Goal: Task Accomplishment & Management: Manage account settings

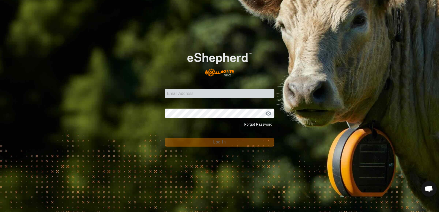
scroll to position [415, 0]
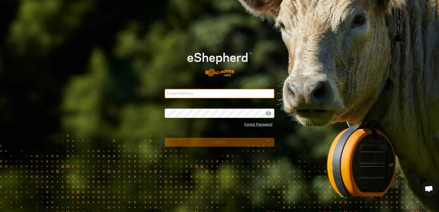
type input "[EMAIL_ADDRESS][DOMAIN_NAME]"
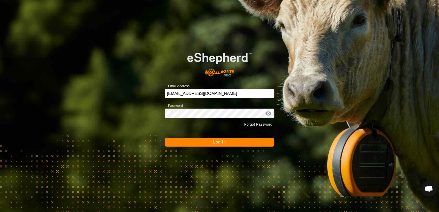
click at [175, 140] on button "Log In" at bounding box center [220, 142] width 110 height 9
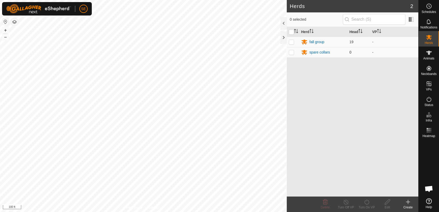
scroll to position [415, 0]
click at [278, 212] on html "SE Schedules Notifications Herds Animals Neckbands VPs Status Infra Heatmap Hel…" at bounding box center [219, 106] width 439 height 212
click at [429, 56] on es-animals-svg-icon at bounding box center [429, 53] width 9 height 8
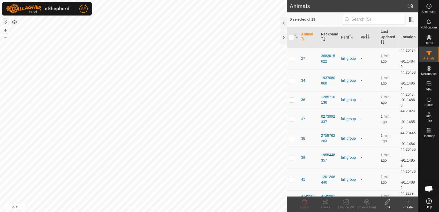
click at [304, 167] on div "Animals 19 0 selected of 19 Animal Neckband Herd VP Last Updated Location 27 36…" at bounding box center [209, 106] width 419 height 212
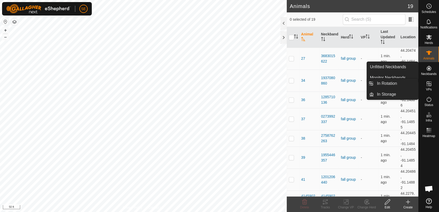
click at [429, 84] on icon at bounding box center [429, 84] width 5 height 5
click at [427, 84] on icon at bounding box center [429, 84] width 6 height 6
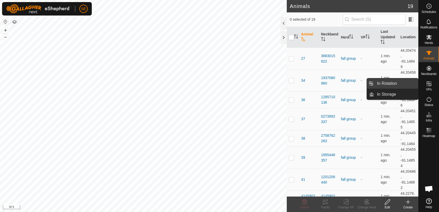
click at [392, 83] on link "In Rotation" at bounding box center [396, 83] width 44 height 10
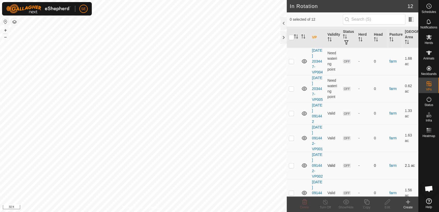
scroll to position [179, 0]
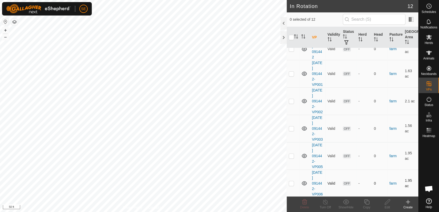
click at [292, 183] on p-checkbox at bounding box center [291, 183] width 5 height 4
click at [303, 202] on icon at bounding box center [305, 202] width 5 height 5
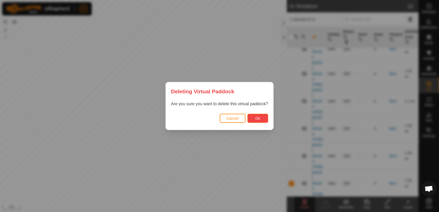
click at [254, 120] on button "Ok" at bounding box center [258, 118] width 21 height 9
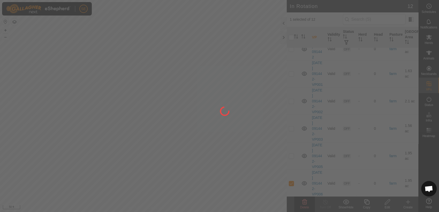
checkbox input "false"
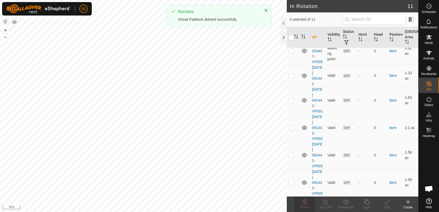
scroll to position [0, 0]
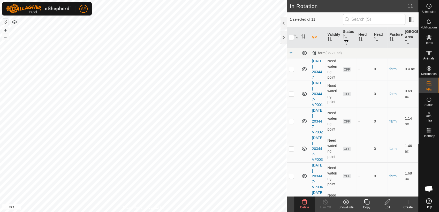
click at [304, 202] on icon at bounding box center [305, 202] width 6 height 6
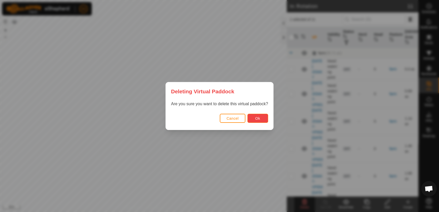
click at [254, 119] on button "Ok" at bounding box center [258, 118] width 21 height 9
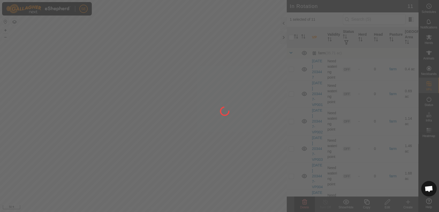
checkbox input "false"
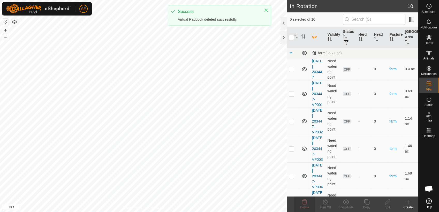
checkbox input "true"
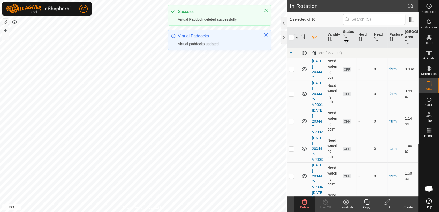
click at [303, 205] on div "Delete" at bounding box center [304, 207] width 21 height 5
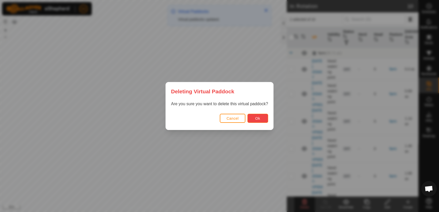
click at [259, 121] on button "Ok" at bounding box center [258, 118] width 21 height 9
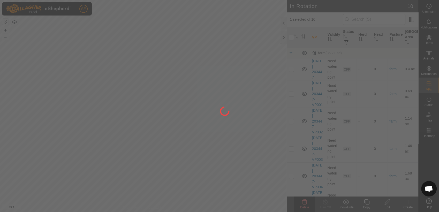
checkbox input "false"
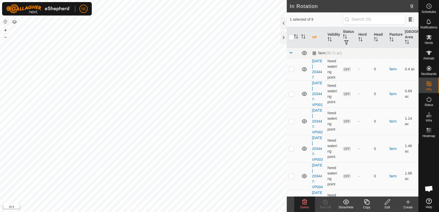
click at [311, 202] on delete-svg-icon at bounding box center [304, 202] width 21 height 6
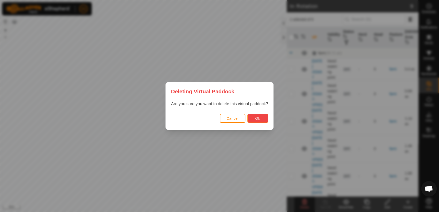
click at [260, 116] on button "Ok" at bounding box center [258, 118] width 21 height 9
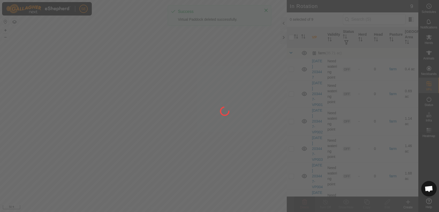
checkbox input "false"
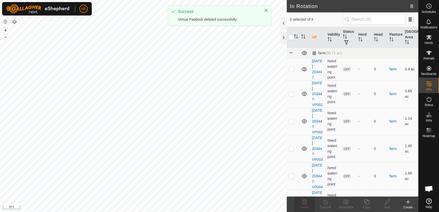
checkbox input "true"
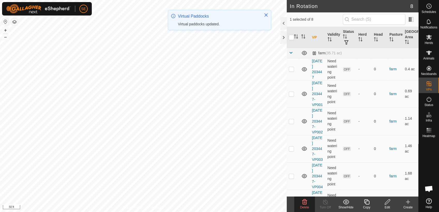
click at [304, 204] on icon at bounding box center [305, 202] width 6 height 6
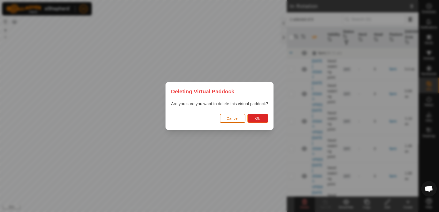
click button "Cancel" at bounding box center [233, 118] width 26 height 9
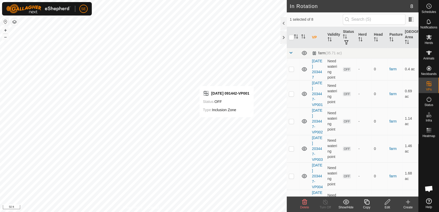
checkbox input "false"
click at [306, 205] on icon at bounding box center [305, 202] width 6 height 6
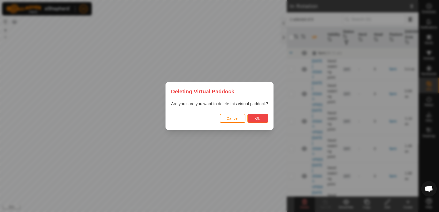
click at [260, 117] on button "Ok" at bounding box center [258, 118] width 21 height 9
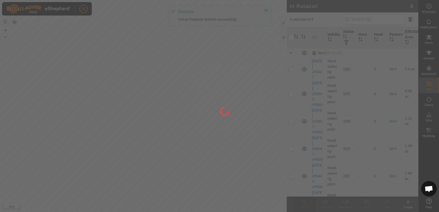
checkbox input "false"
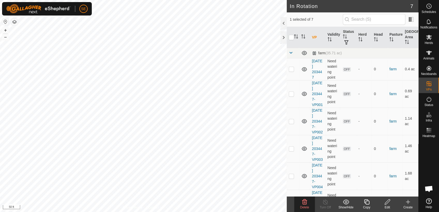
click at [304, 205] on icon at bounding box center [305, 202] width 6 height 6
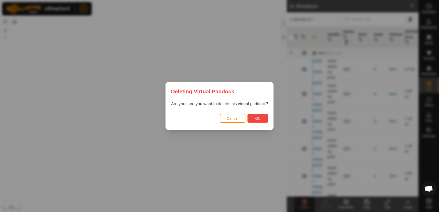
click at [255, 114] on button "Ok" at bounding box center [258, 118] width 21 height 9
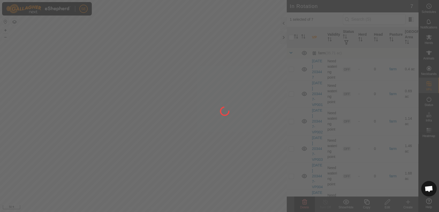
checkbox input "false"
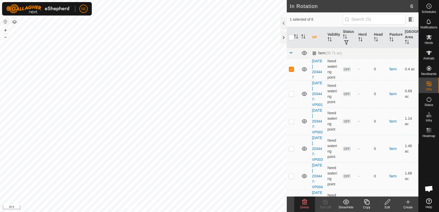
checkbox input "false"
checkbox input "true"
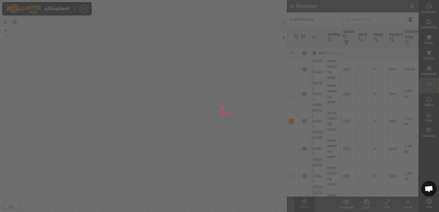
click at [85, 133] on div at bounding box center [219, 106] width 439 height 212
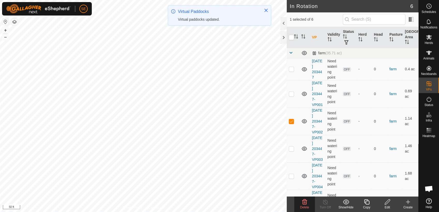
click at [303, 203] on icon at bounding box center [305, 202] width 5 height 5
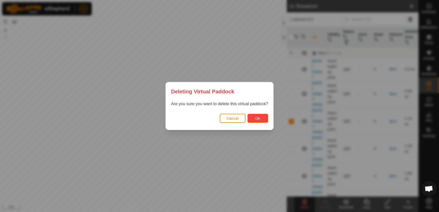
click at [261, 118] on button "Ok" at bounding box center [258, 118] width 21 height 9
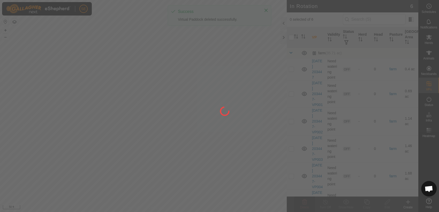
checkbox input "false"
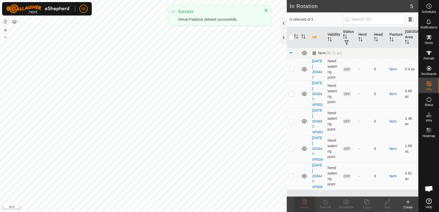
checkbox input "true"
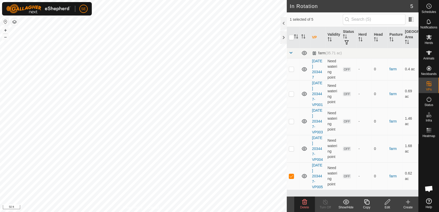
checkbox input "true"
checkbox input "false"
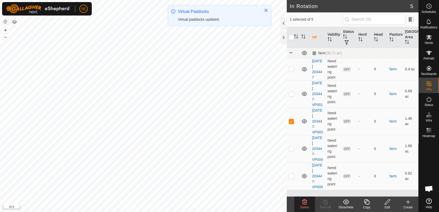
click at [304, 204] on icon at bounding box center [305, 202] width 6 height 6
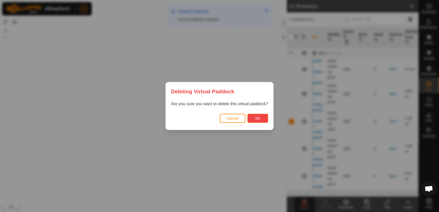
click at [258, 117] on span "Ok" at bounding box center [257, 118] width 5 height 4
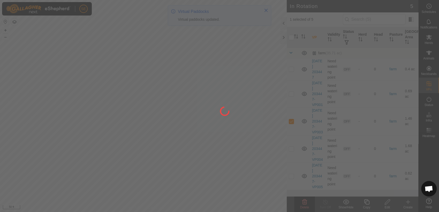
checkbox input "false"
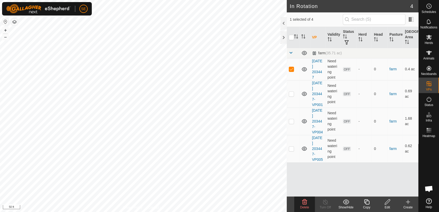
checkbox input "false"
checkbox input "true"
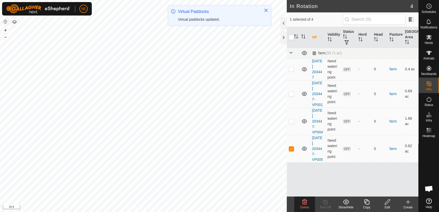
click at [307, 204] on icon at bounding box center [305, 202] width 6 height 6
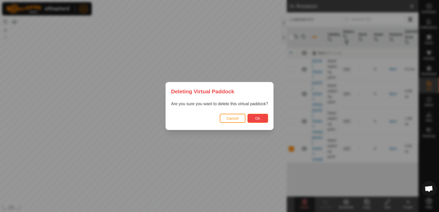
click at [258, 117] on span "Ok" at bounding box center [257, 118] width 5 height 4
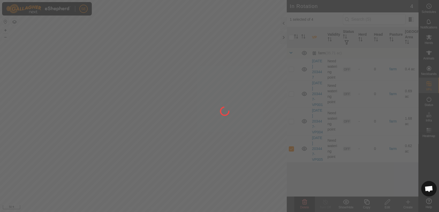
checkbox input "false"
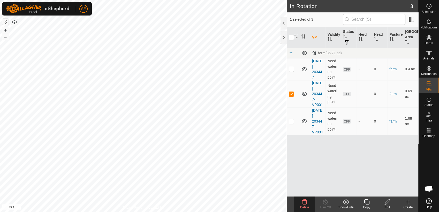
click at [302, 205] on div "Delete" at bounding box center [304, 207] width 21 height 5
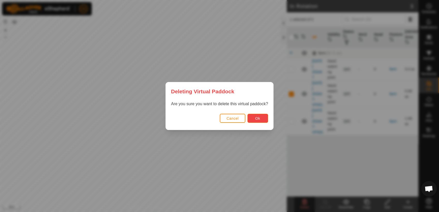
click at [255, 120] on button "Ok" at bounding box center [258, 118] width 21 height 9
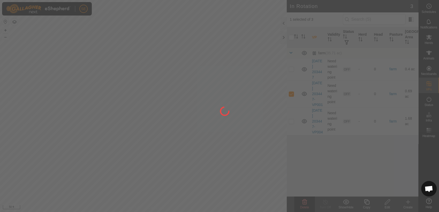
checkbox input "false"
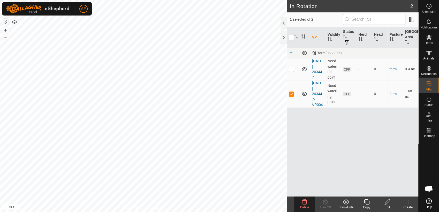
click at [303, 204] on icon at bounding box center [305, 202] width 6 height 6
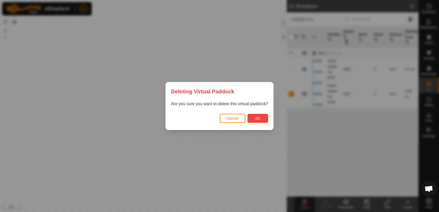
click at [265, 120] on button "Ok" at bounding box center [258, 118] width 21 height 9
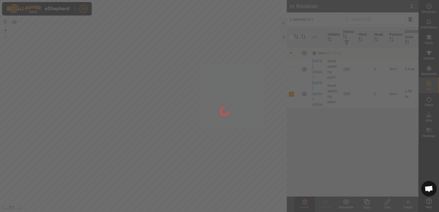
checkbox input "false"
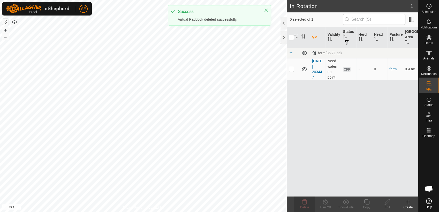
checkbox input "true"
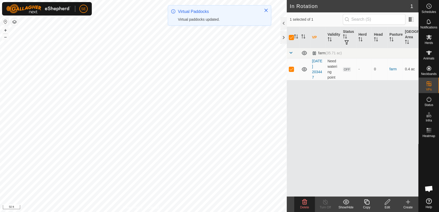
click at [305, 203] on icon at bounding box center [305, 202] width 6 height 6
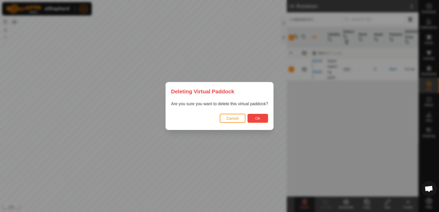
click at [251, 118] on button "Ok" at bounding box center [258, 118] width 21 height 9
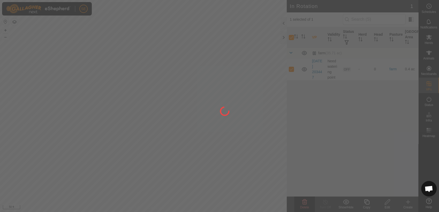
checkbox input "false"
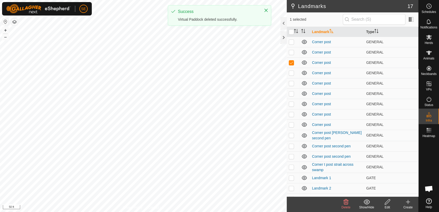
click at [348, 202] on icon at bounding box center [346, 202] width 5 height 5
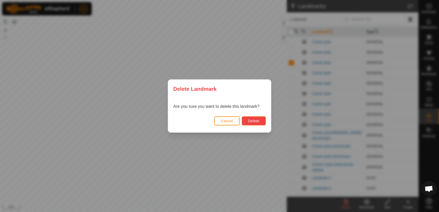
click at [257, 121] on span "Delete" at bounding box center [253, 121] width 11 height 4
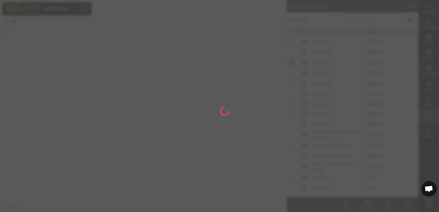
checkbox input "false"
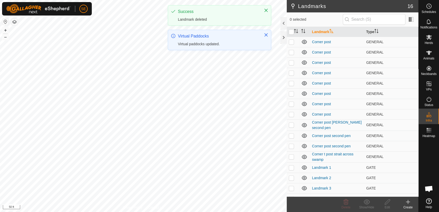
checkbox input "true"
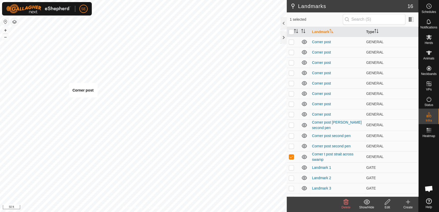
checkbox input "true"
checkbox input "false"
click at [346, 202] on icon at bounding box center [346, 202] width 6 height 6
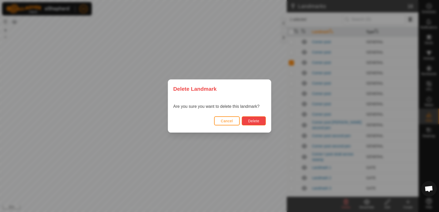
click at [260, 120] on button "Delete" at bounding box center [254, 120] width 24 height 9
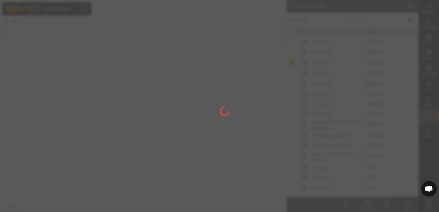
checkbox input "false"
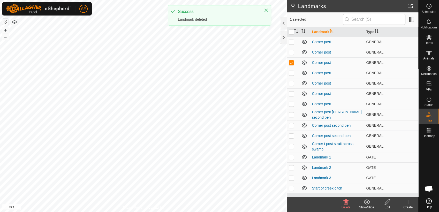
click at [348, 203] on icon at bounding box center [346, 202] width 5 height 5
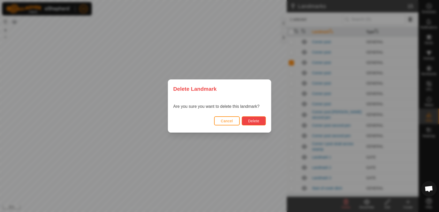
click at [257, 119] on span "Delete" at bounding box center [253, 121] width 11 height 4
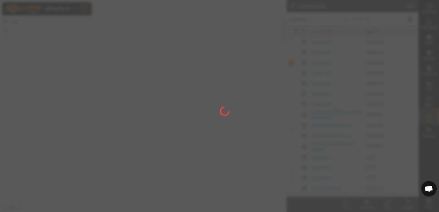
checkbox input "false"
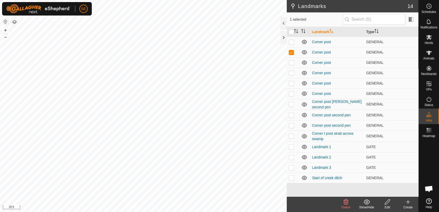
click at [350, 203] on delete-svg-icon at bounding box center [346, 202] width 21 height 6
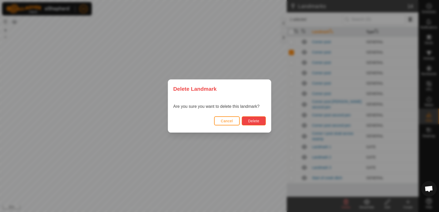
click at [253, 119] on span "Delete" at bounding box center [253, 121] width 11 height 4
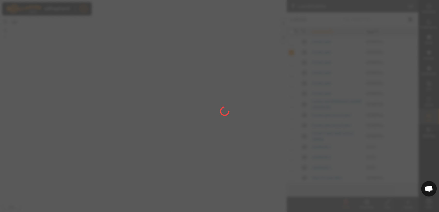
checkbox input "false"
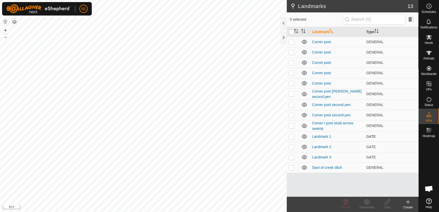
click at [292, 135] on p-checkbox at bounding box center [291, 137] width 5 height 4
click at [347, 205] on icon at bounding box center [346, 202] width 6 height 6
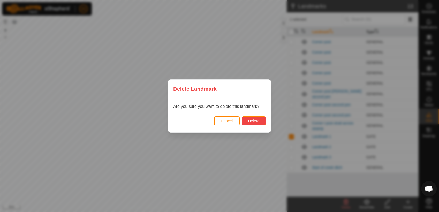
click at [262, 122] on button "Delete" at bounding box center [254, 120] width 24 height 9
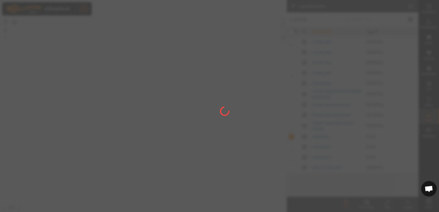
checkbox input "false"
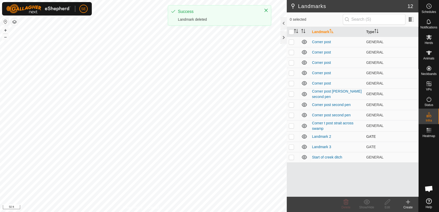
click at [292, 136] on p-checkbox at bounding box center [291, 137] width 5 height 4
click at [345, 202] on icon at bounding box center [346, 202] width 6 height 6
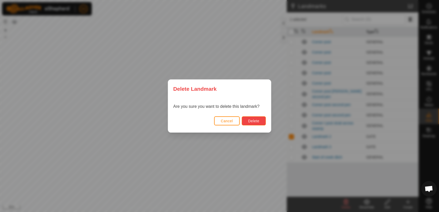
drag, startPoint x: 345, startPoint y: 202, endPoint x: 257, endPoint y: 119, distance: 120.6
click at [257, 119] on span "Delete" at bounding box center [253, 121] width 11 height 4
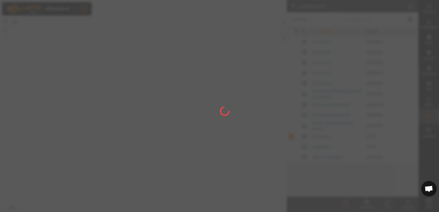
checkbox input "false"
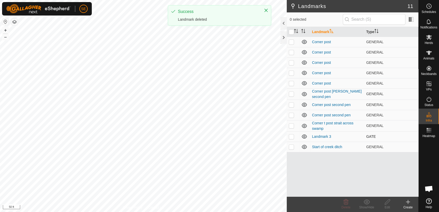
click at [293, 135] on p-checkbox at bounding box center [291, 137] width 5 height 4
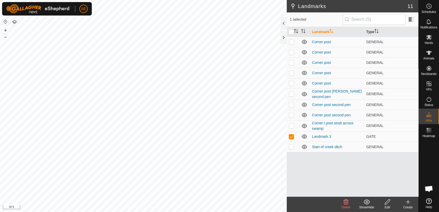
click at [349, 203] on icon at bounding box center [346, 202] width 6 height 6
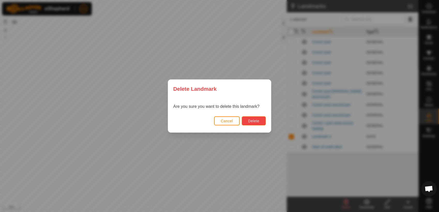
click at [254, 121] on span "Delete" at bounding box center [253, 121] width 11 height 4
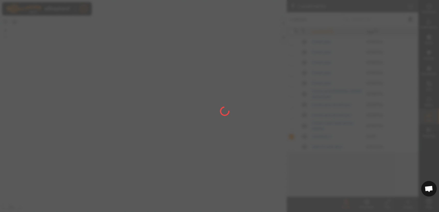
checkbox input "false"
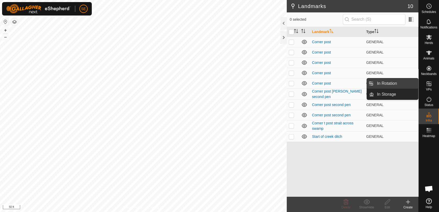
click at [392, 84] on link "In Rotation" at bounding box center [396, 83] width 44 height 10
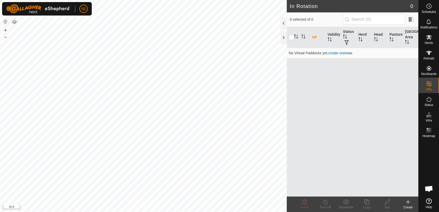
click at [409, 204] on icon at bounding box center [408, 202] width 6 height 6
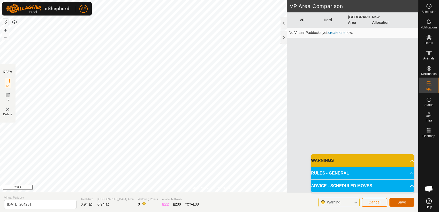
click at [401, 201] on span "Save" at bounding box center [402, 202] width 9 height 4
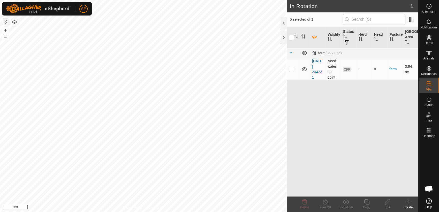
click at [292, 69] on p-checkbox at bounding box center [291, 69] width 5 height 4
checkbox input "true"
click at [366, 203] on icon at bounding box center [367, 202] width 6 height 6
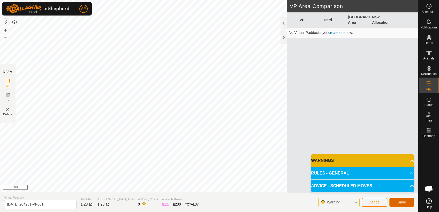
click at [404, 201] on span "Save" at bounding box center [402, 202] width 9 height 4
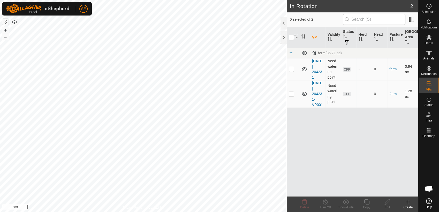
click at [292, 70] on p-checkbox at bounding box center [291, 69] width 5 height 4
checkbox input "true"
click at [387, 203] on icon at bounding box center [388, 202] width 6 height 6
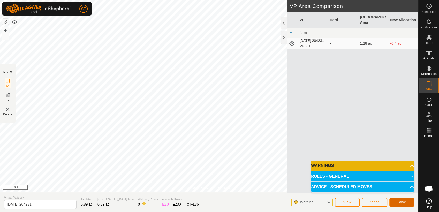
click at [406, 202] on button "Save" at bounding box center [402, 202] width 25 height 9
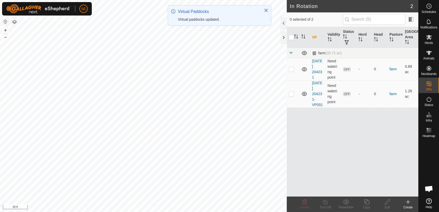
checkbox input "true"
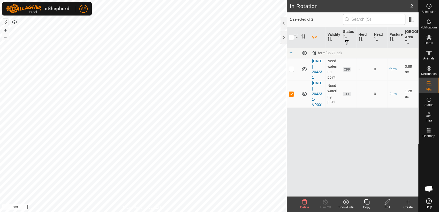
checkbox input "true"
checkbox input "false"
checkbox input "true"
click at [431, 41] on span "Herds" at bounding box center [429, 42] width 8 height 3
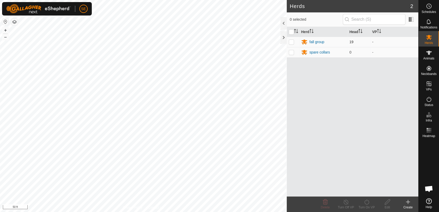
click at [292, 40] on p-checkbox at bounding box center [291, 42] width 5 height 4
checkbox input "true"
click at [368, 204] on icon at bounding box center [367, 202] width 6 height 6
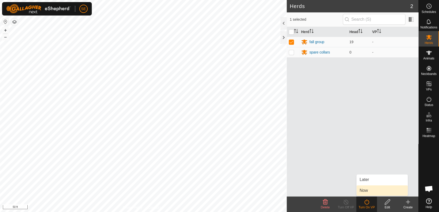
click at [366, 191] on link "Now" at bounding box center [382, 191] width 51 height 10
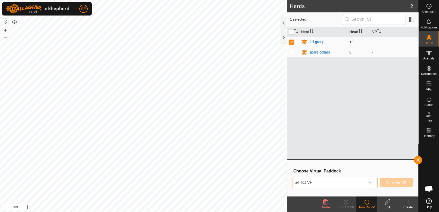
click at [333, 183] on span "Select VP" at bounding box center [329, 183] width 73 height 10
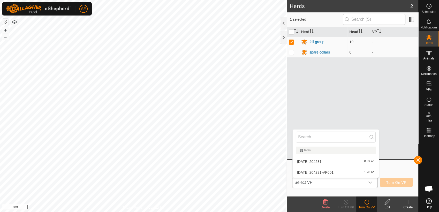
click at [322, 162] on li "[DATE] 204231 0.89 ac" at bounding box center [336, 162] width 86 height 10
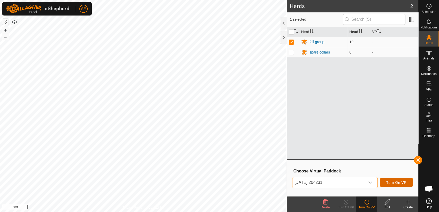
click at [403, 182] on span "Turn On VP" at bounding box center [397, 183] width 20 height 4
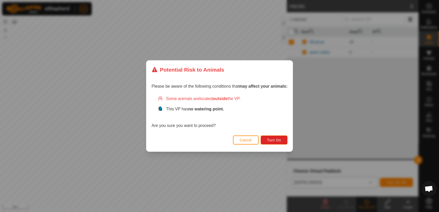
drag, startPoint x: 247, startPoint y: 175, endPoint x: 250, endPoint y: 161, distance: 14.8
click at [250, 161] on div "Potential Risk to Animals Please be aware of the following conditions that may …" at bounding box center [219, 106] width 439 height 212
click at [246, 140] on span "Cancel" at bounding box center [246, 140] width 12 height 4
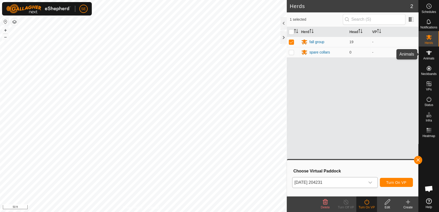
click at [430, 55] on icon at bounding box center [429, 53] width 6 height 6
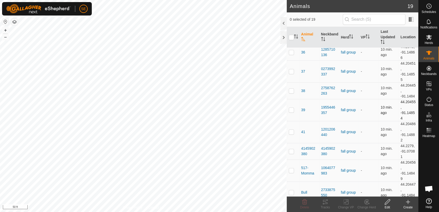
scroll to position [57, 0]
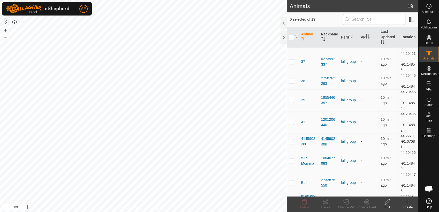
drag, startPoint x: 355, startPoint y: 139, endPoint x: 332, endPoint y: 144, distance: 23.6
click at [332, 144] on tr "4145902380 4145902380 fall group - 10 min. ago 44.2279, -91.07081" at bounding box center [353, 141] width 132 height 17
drag, startPoint x: 332, startPoint y: 144, endPoint x: 290, endPoint y: 141, distance: 42.0
click at [290, 141] on p-checkbox at bounding box center [291, 141] width 5 height 4
click at [327, 202] on icon at bounding box center [325, 202] width 6 height 6
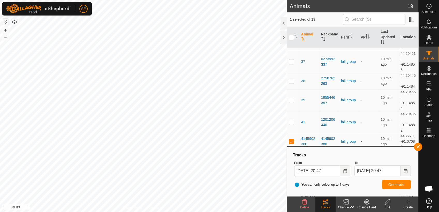
click at [368, 202] on icon at bounding box center [367, 202] width 6 height 6
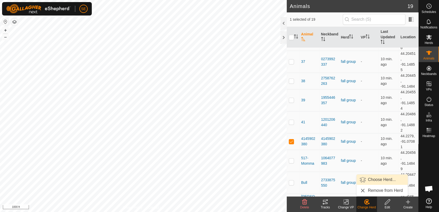
click at [371, 177] on span "Choose Herd..." at bounding box center [382, 180] width 28 height 6
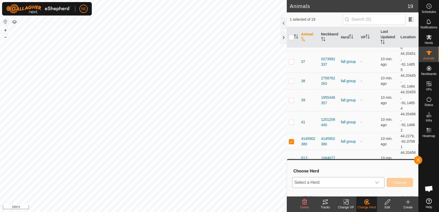
click at [379, 182] on icon "dropdown trigger" at bounding box center [377, 183] width 4 height 4
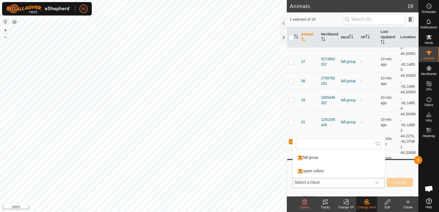
click at [322, 172] on li "spare collars" at bounding box center [339, 171] width 92 height 13
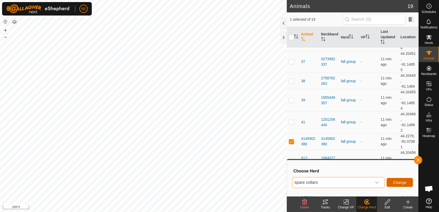
click at [395, 182] on span "Change" at bounding box center [399, 183] width 13 height 4
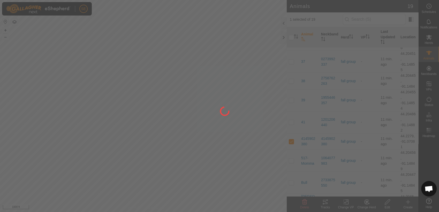
checkbox input "false"
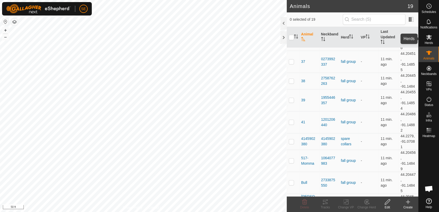
click at [431, 38] on icon at bounding box center [429, 37] width 6 height 5
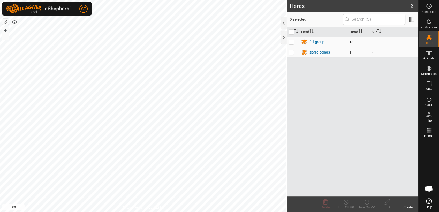
click at [292, 41] on p-checkbox at bounding box center [291, 42] width 5 height 4
checkbox input "true"
click at [367, 203] on icon at bounding box center [367, 202] width 6 height 6
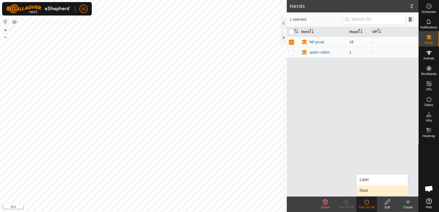
click at [371, 188] on link "Now" at bounding box center [382, 191] width 51 height 10
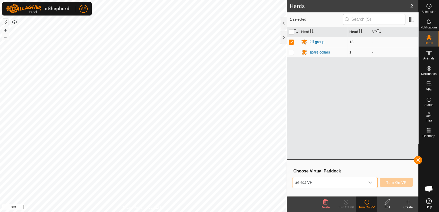
click at [337, 184] on span "Select VP" at bounding box center [329, 183] width 73 height 10
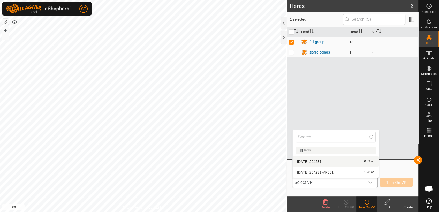
click at [320, 159] on li "[DATE] 204231 0.89 ac" at bounding box center [336, 162] width 86 height 10
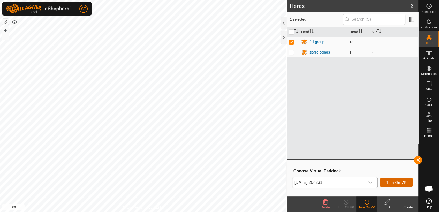
click at [397, 183] on span "Turn On VP" at bounding box center [397, 183] width 20 height 4
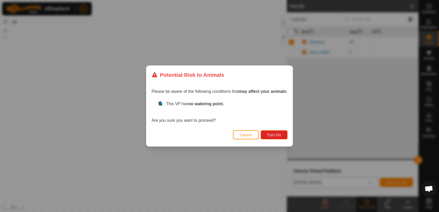
click at [268, 163] on div "Potential Risk to Animals Please be aware of the following conditions that may …" at bounding box center [219, 106] width 439 height 212
click at [249, 134] on span "Cancel" at bounding box center [246, 135] width 12 height 4
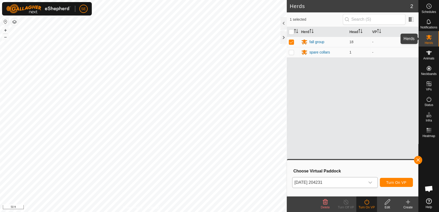
click at [429, 38] on icon at bounding box center [429, 37] width 6 height 5
click at [431, 55] on icon at bounding box center [429, 53] width 6 height 6
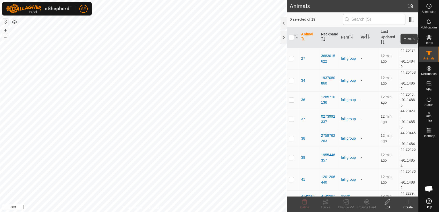
click at [430, 40] on icon at bounding box center [429, 37] width 6 height 6
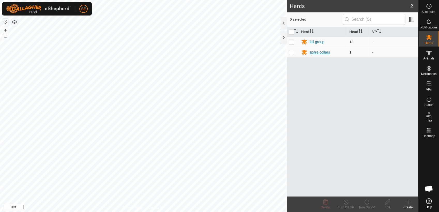
click at [326, 51] on div "spare collars" at bounding box center [320, 52] width 20 height 5
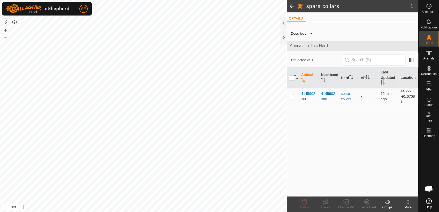
click at [292, 96] on p-checkbox at bounding box center [291, 96] width 5 height 4
checkbox input "true"
click at [368, 205] on div "Change Herd" at bounding box center [367, 205] width 21 height 16
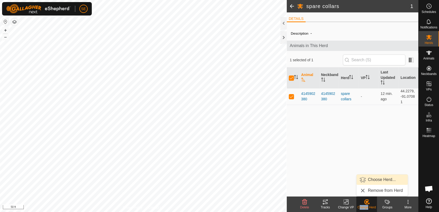
drag, startPoint x: 368, startPoint y: 205, endPoint x: 371, endPoint y: 180, distance: 25.3
click at [371, 180] on link "Choose Herd..." at bounding box center [382, 180] width 51 height 10
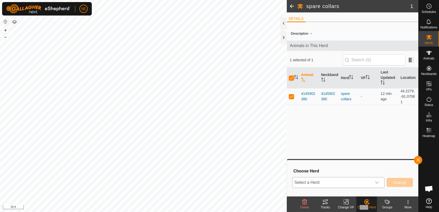
click at [360, 183] on span "Select a Herd" at bounding box center [332, 183] width 79 height 10
click at [332, 157] on li "fall group" at bounding box center [339, 157] width 92 height 13
click at [405, 181] on span "Change" at bounding box center [399, 183] width 13 height 4
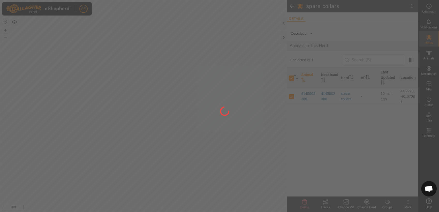
checkbox input "false"
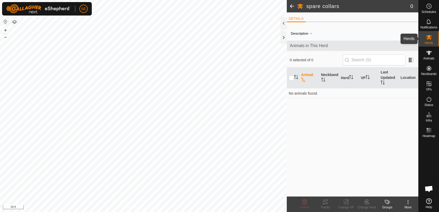
click at [428, 40] on icon at bounding box center [429, 37] width 6 height 6
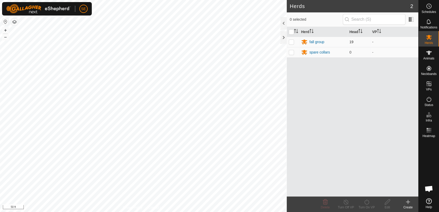
click at [293, 41] on p-checkbox at bounding box center [291, 42] width 5 height 4
checkbox input "true"
click at [368, 208] on div "Turn On VP" at bounding box center [367, 207] width 21 height 5
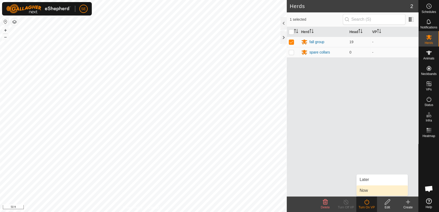
click at [369, 191] on link "Now" at bounding box center [382, 191] width 51 height 10
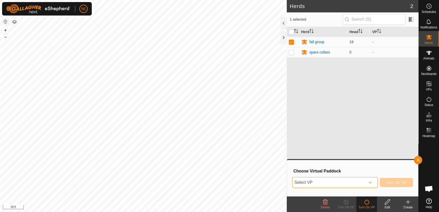
click at [365, 182] on span "Select VP" at bounding box center [329, 183] width 73 height 10
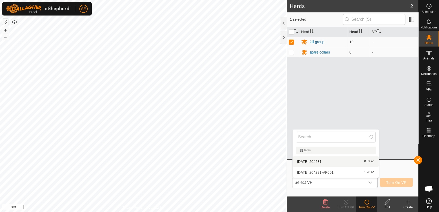
click at [330, 162] on li "[DATE] 204231 0.89 ac" at bounding box center [336, 162] width 86 height 10
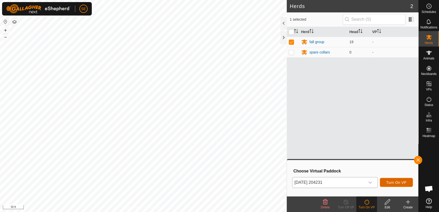
click at [394, 184] on span "Turn On VP" at bounding box center [397, 183] width 20 height 4
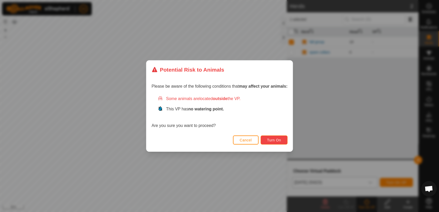
click at [277, 140] on span "Turn On" at bounding box center [274, 140] width 14 height 4
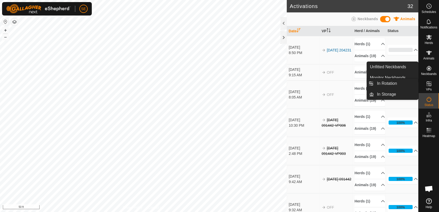
click at [427, 83] on icon at bounding box center [429, 84] width 5 height 5
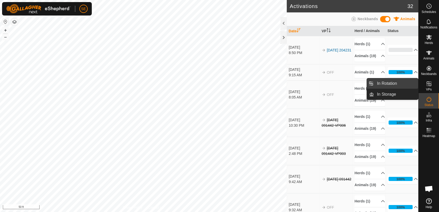
click at [402, 82] on link "In Rotation" at bounding box center [396, 83] width 44 height 10
